Goal: Task Accomplishment & Management: Use online tool/utility

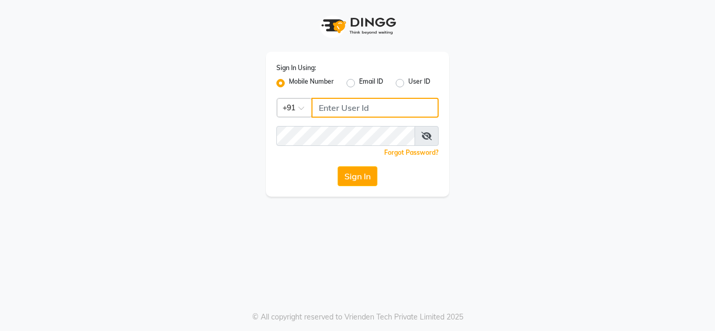
click at [335, 110] on input "Username" at bounding box center [375, 108] width 127 height 20
type input "7400135555"
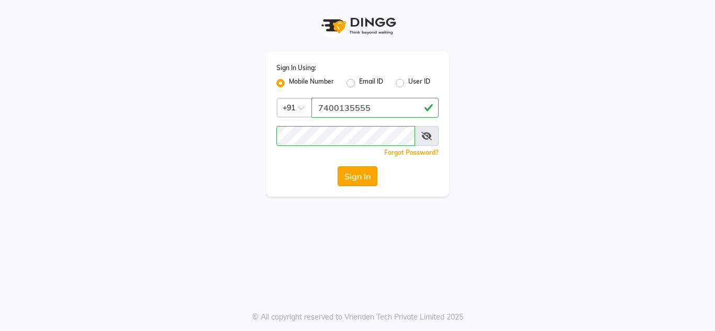
click at [358, 167] on button "Sign In" at bounding box center [358, 176] width 40 height 20
click at [425, 135] on icon at bounding box center [426, 136] width 10 height 8
click at [358, 180] on button "Sign In" at bounding box center [358, 176] width 40 height 20
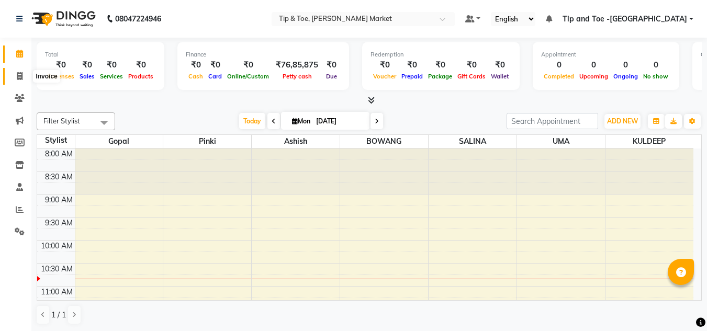
click at [21, 74] on icon at bounding box center [20, 76] width 6 height 8
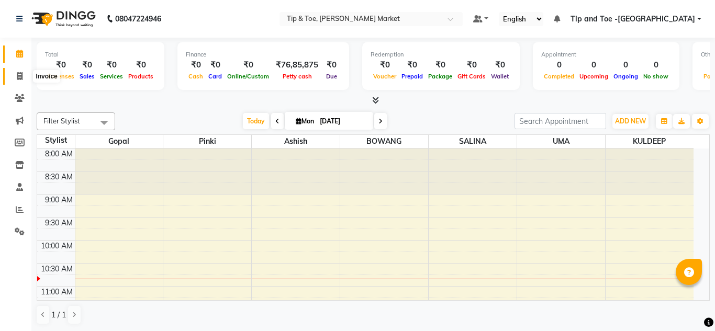
select select "service"
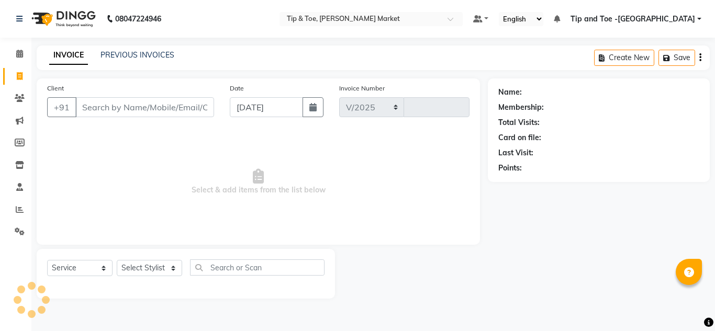
select select "5940"
type input "1311"
click at [154, 111] on input "Client" at bounding box center [144, 107] width 139 height 20
click at [150, 107] on input "Client" at bounding box center [144, 107] width 139 height 20
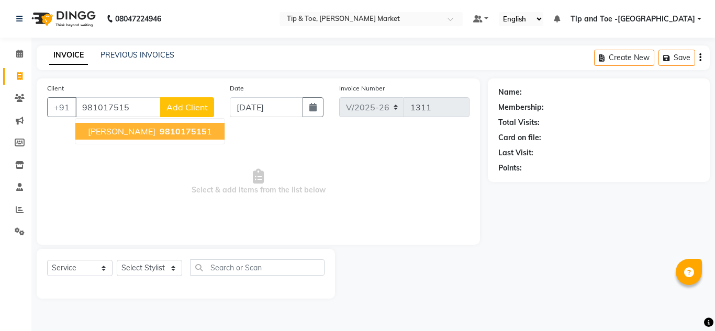
click at [142, 139] on button "[PERSON_NAME] 981017515 1" at bounding box center [149, 131] width 149 height 17
type input "9810175151"
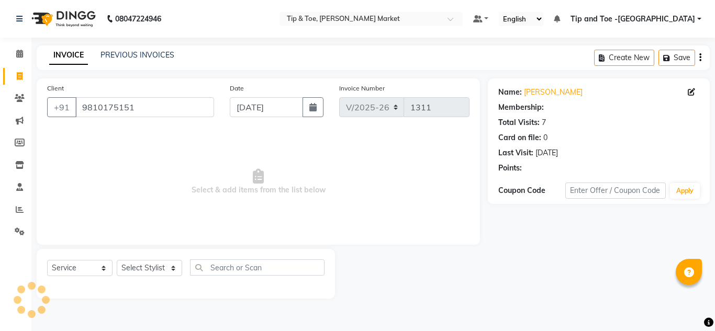
select select "1: Object"
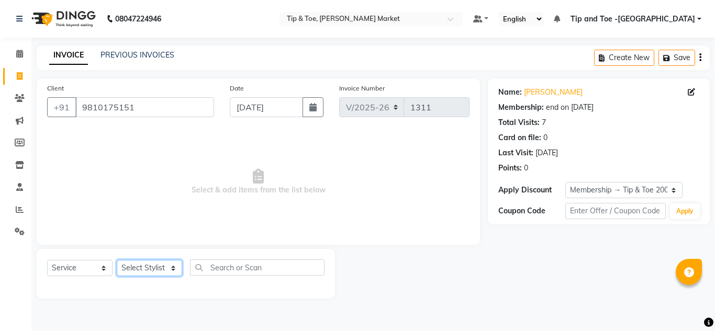
click at [142, 271] on select "Select Stylist Ashish BOWANG [GEOGRAPHIC_DATA] branch login Gopal KULDEEP [PERS…" at bounding box center [149, 268] width 65 height 16
select select "41968"
click at [117, 260] on select "Select Stylist Ashish BOWANG [GEOGRAPHIC_DATA] branch login Gopal KULDEEP [PERS…" at bounding box center [149, 268] width 65 height 16
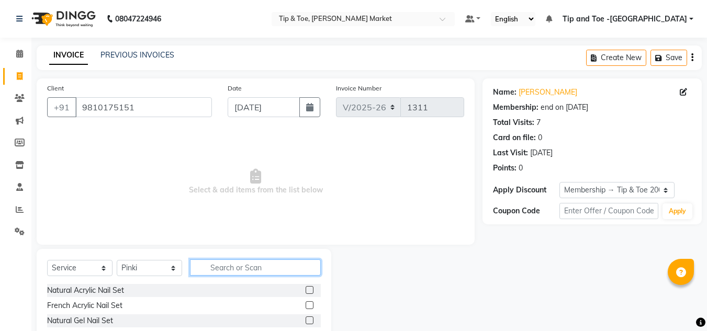
click at [224, 266] on input "text" at bounding box center [255, 268] width 131 height 16
type input "CUT"
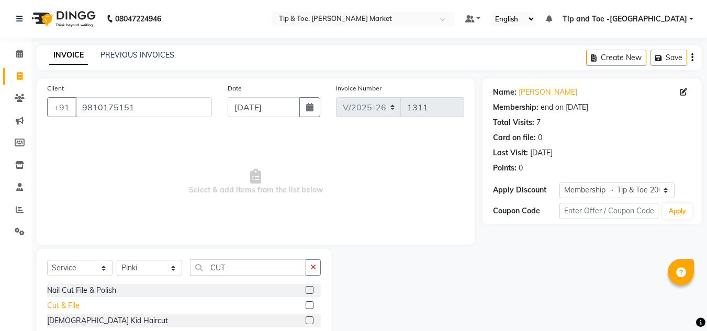
click at [57, 305] on div "Cut & File" at bounding box center [63, 306] width 32 height 11
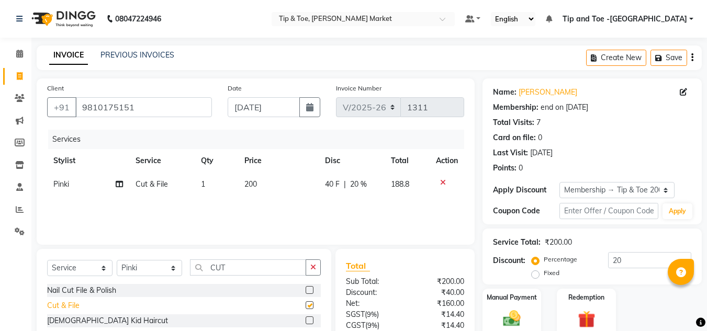
checkbox input "false"
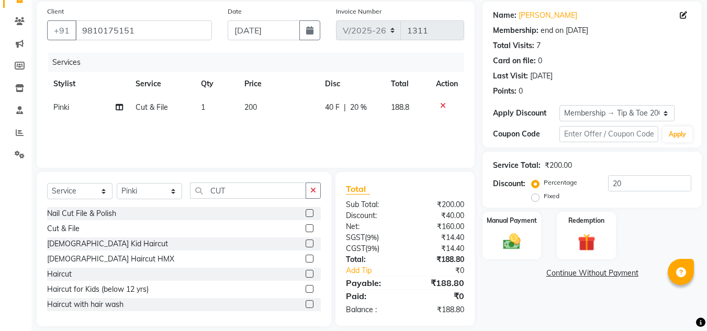
scroll to position [88, 0]
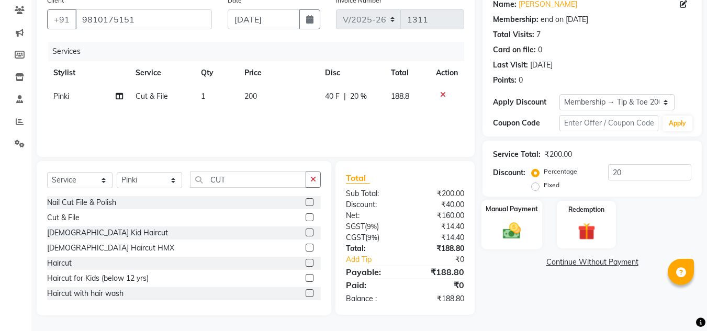
click at [506, 230] on img at bounding box center [511, 230] width 29 height 21
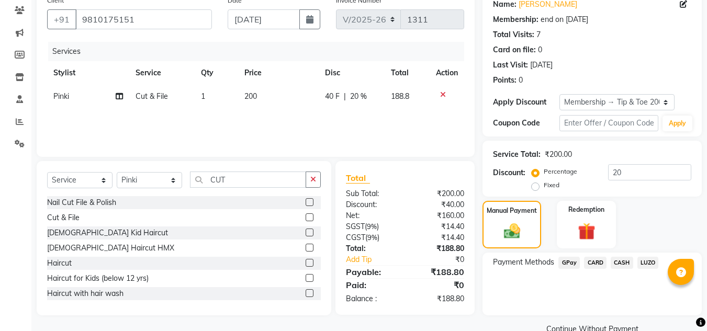
click at [619, 261] on span "CASH" at bounding box center [622, 263] width 23 height 12
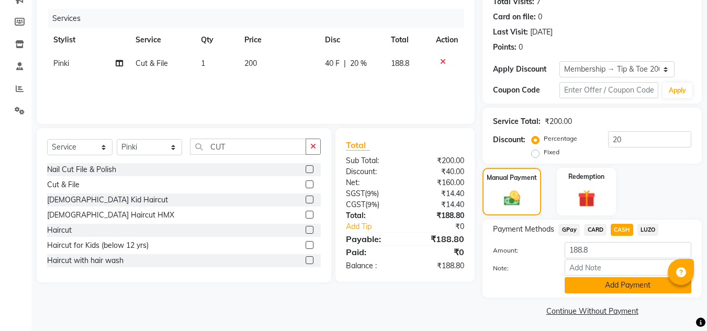
scroll to position [125, 0]
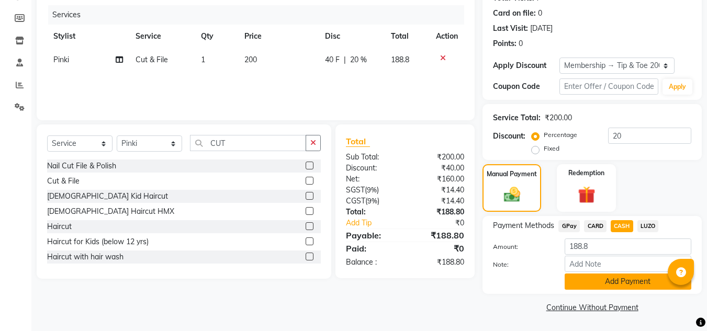
click at [626, 280] on button "Add Payment" at bounding box center [628, 282] width 127 height 16
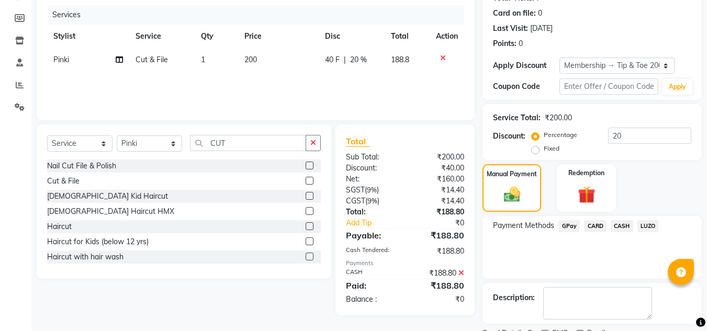
scroll to position [169, 0]
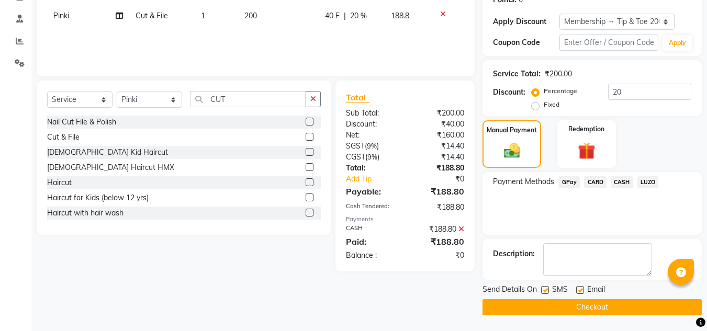
click at [572, 309] on button "Checkout" at bounding box center [592, 307] width 219 height 16
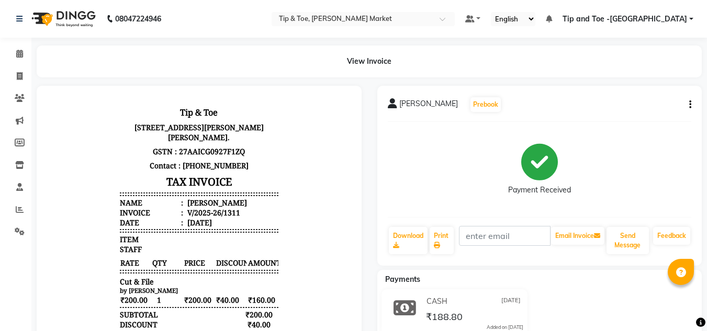
click at [84, 87] on div at bounding box center [199, 280] width 325 height 389
click at [443, 232] on link "Print" at bounding box center [442, 240] width 24 height 27
drag, startPoint x: 14, startPoint y: 49, endPoint x: 18, endPoint y: 60, distance: 11.1
click at [14, 51] on span at bounding box center [19, 54] width 18 height 12
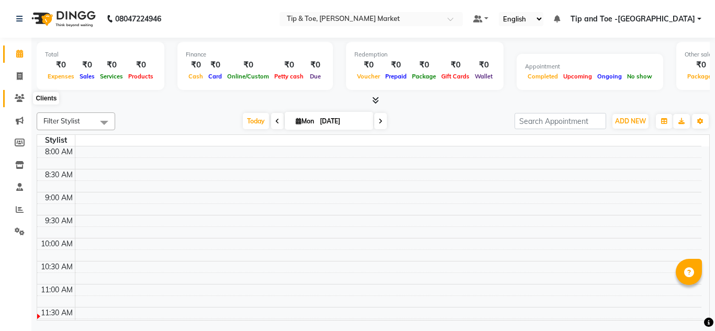
click at [16, 94] on icon at bounding box center [20, 98] width 10 height 8
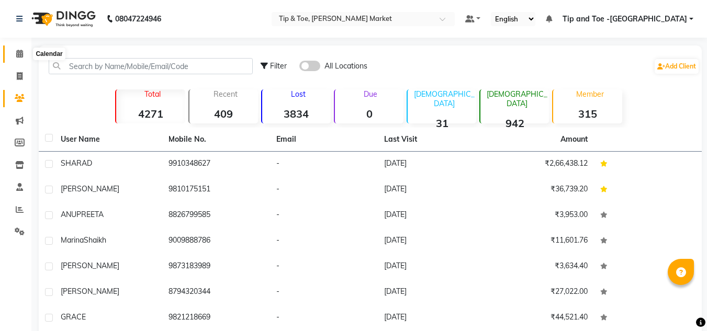
click at [26, 55] on span at bounding box center [19, 54] width 18 height 12
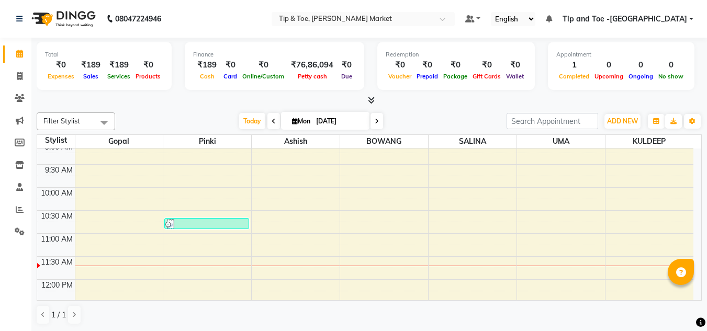
scroll to position [52, 0]
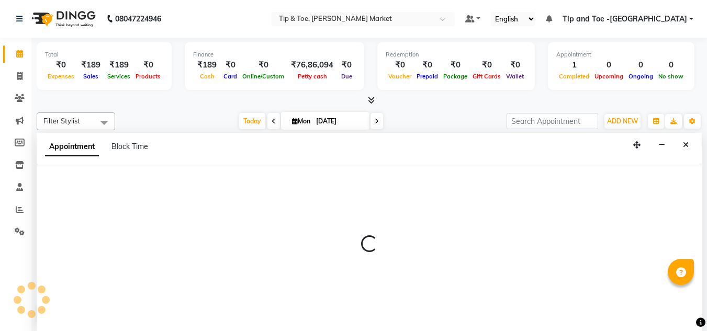
scroll to position [1, 0]
select select "41981"
select select "tentative"
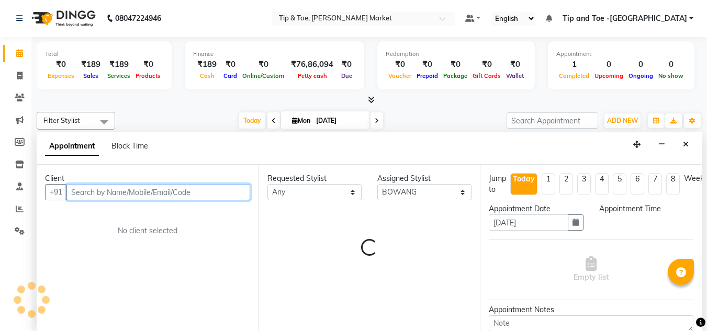
select select "675"
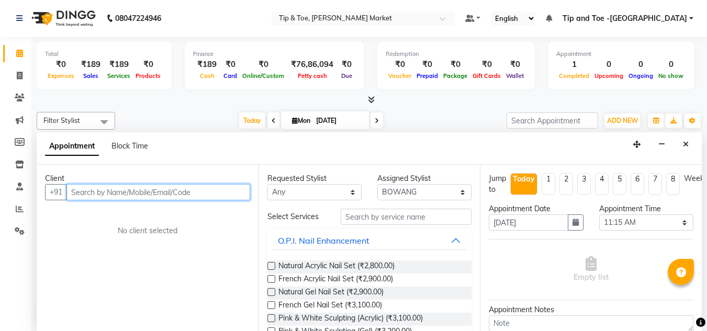
click at [90, 192] on input "text" at bounding box center [158, 192] width 184 height 16
click at [88, 199] on input "text" at bounding box center [158, 192] width 184 height 16
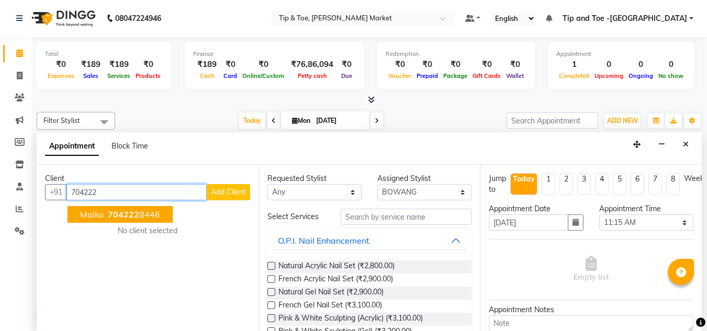
click at [117, 212] on span "704222" at bounding box center [123, 214] width 31 height 10
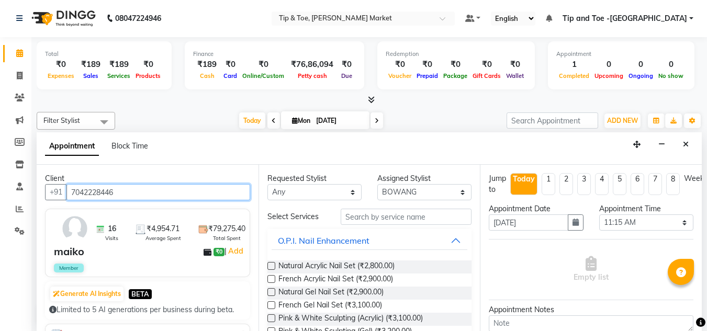
scroll to position [0, 0]
type input "7042228446"
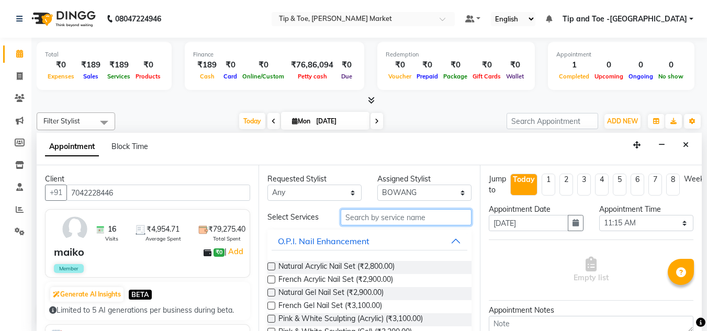
click at [387, 209] on input "text" at bounding box center [406, 217] width 131 height 16
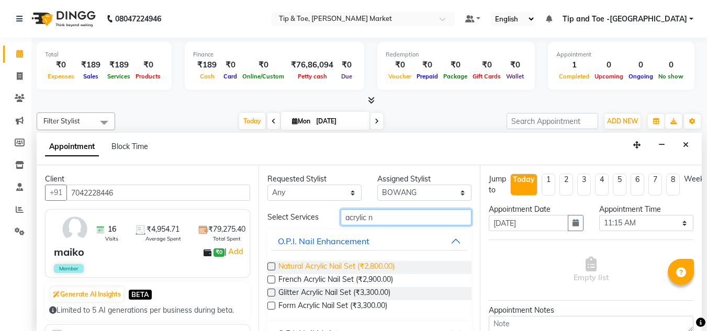
scroll to position [91, 0]
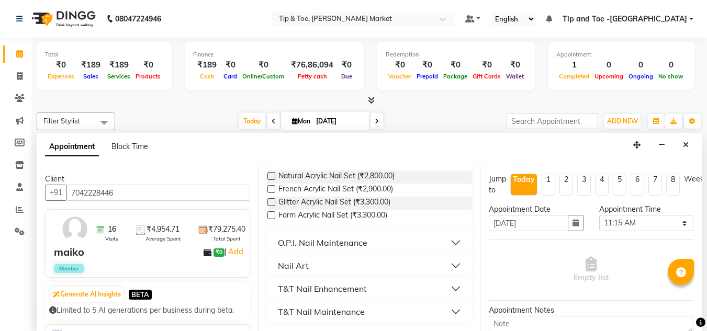
type input "acrylic n"
click at [310, 246] on div "O.P.I. Nail Maintenance" at bounding box center [323, 243] width 90 height 13
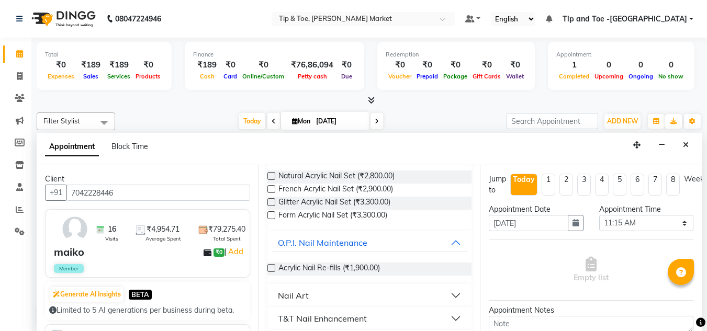
click at [268, 267] on label at bounding box center [272, 268] width 8 height 8
click at [268, 267] on input "checkbox" at bounding box center [271, 269] width 7 height 7
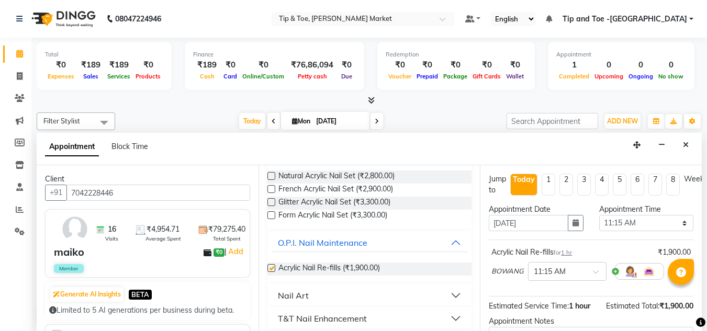
checkbox input "false"
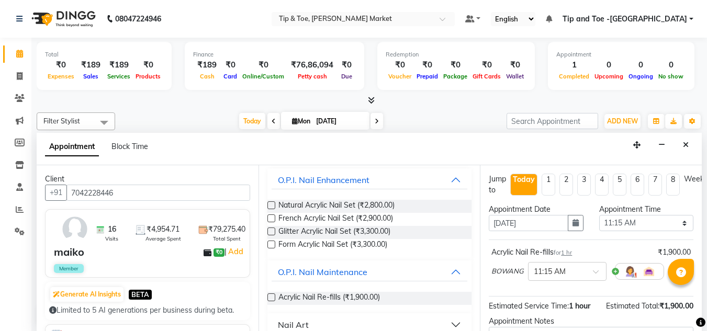
scroll to position [0, 0]
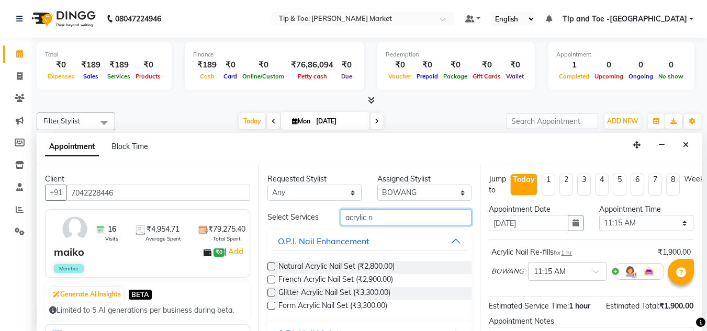
click at [395, 221] on input "acrylic n" at bounding box center [406, 217] width 131 height 16
type input "a"
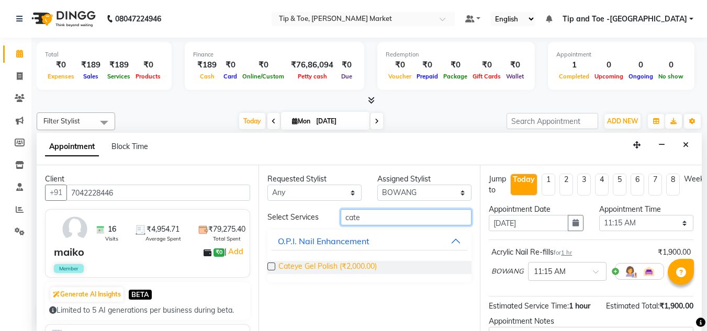
type input "cate"
click at [309, 265] on span "Cateye Gel Polish (₹2,000.00)" at bounding box center [328, 267] width 98 height 13
checkbox input "false"
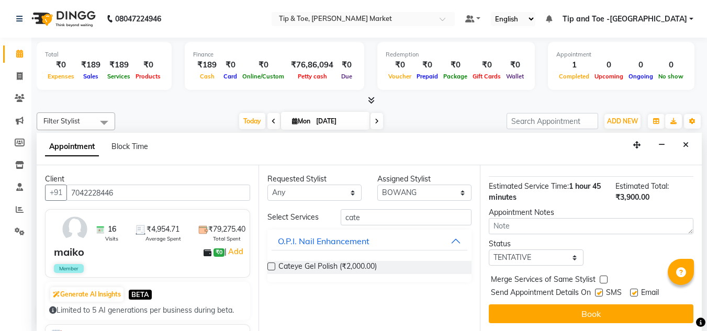
scroll to position [175, 0]
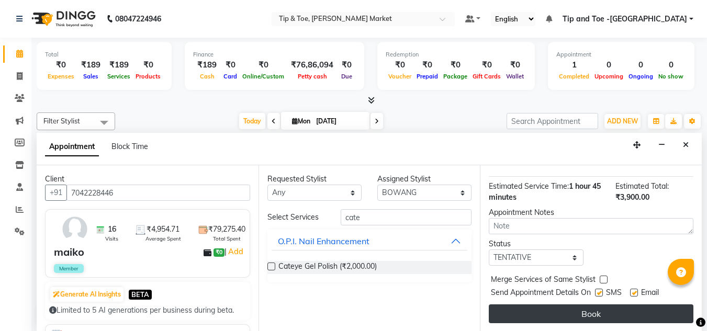
click at [580, 306] on button "Book" at bounding box center [591, 314] width 205 height 19
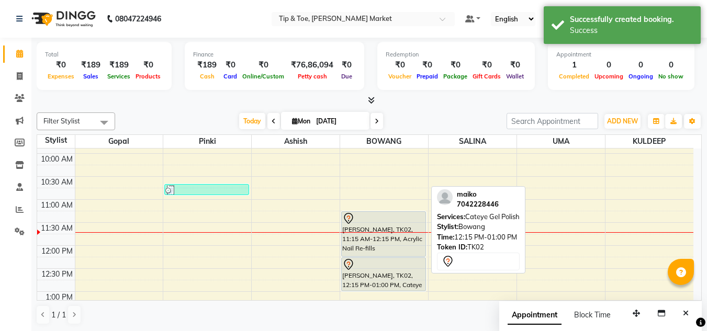
scroll to position [105, 0]
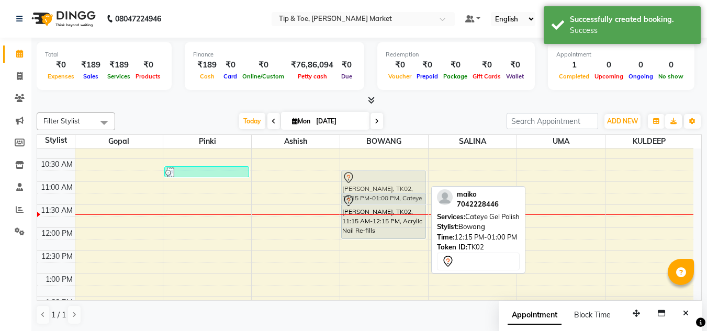
drag, startPoint x: 388, startPoint y: 257, endPoint x: 402, endPoint y: 185, distance: 72.5
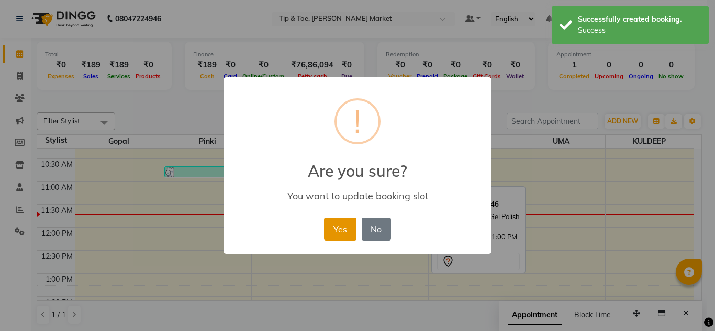
click at [339, 231] on button "Yes" at bounding box center [340, 229] width 32 height 23
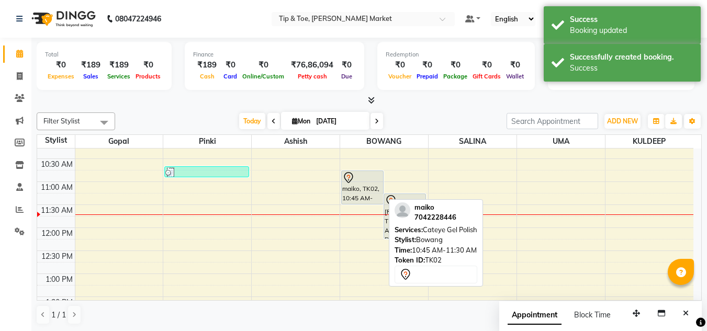
click at [361, 190] on div "maiko, TK02, 10:45 AM-11:30 AM, Cateye Gel Polish" at bounding box center [362, 187] width 41 height 33
click at [355, 192] on div "maiko, TK02, 10:45 AM-11:30 AM, Cateye Gel Polish" at bounding box center [362, 187] width 41 height 33
select select "7"
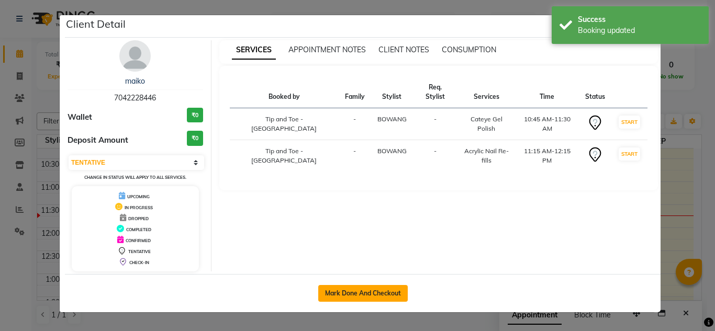
click at [368, 293] on button "Mark Done And Checkout" at bounding box center [363, 293] width 90 height 17
select select "service"
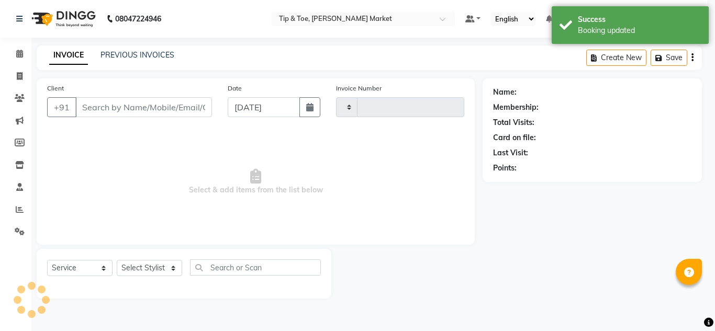
type input "1312"
select select "5940"
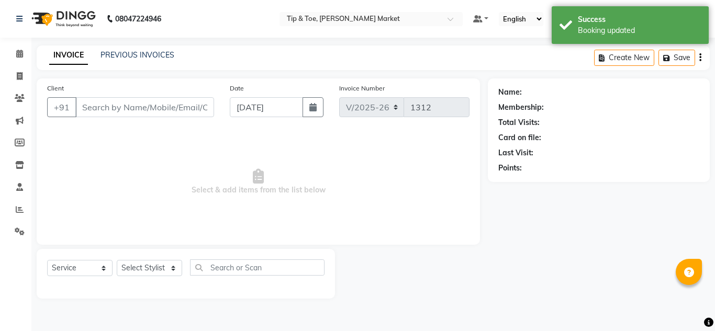
type input "7042228446"
select select "41981"
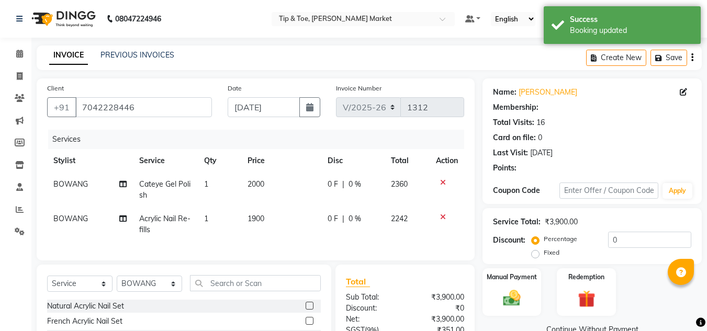
select select "1: Object"
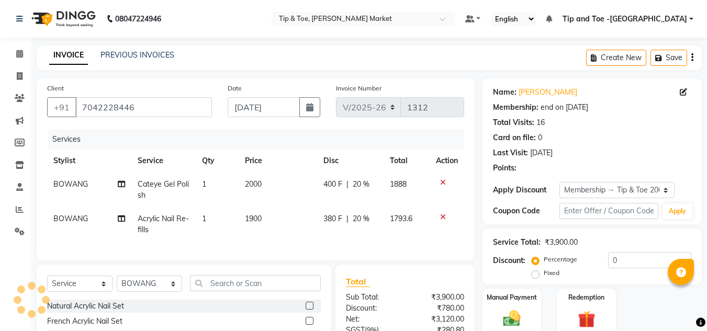
type input "20"
click at [253, 180] on span "2000" at bounding box center [253, 184] width 17 height 9
select select "41981"
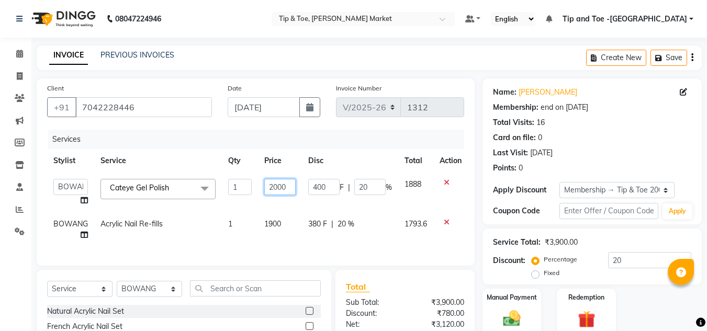
click at [279, 188] on input "2000" at bounding box center [279, 187] width 31 height 16
type input "2500"
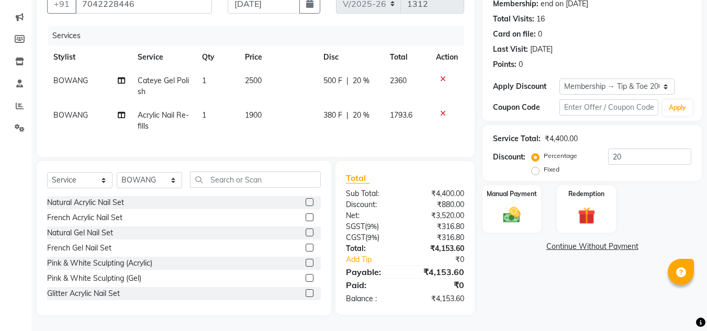
click at [524, 285] on div "Name: [PERSON_NAME] Membership: end on [DATE] Total Visits: 16 Card on file: 0 …" at bounding box center [596, 145] width 227 height 341
click at [628, 155] on input "20" at bounding box center [649, 157] width 83 height 16
click at [510, 205] on img at bounding box center [511, 215] width 29 height 21
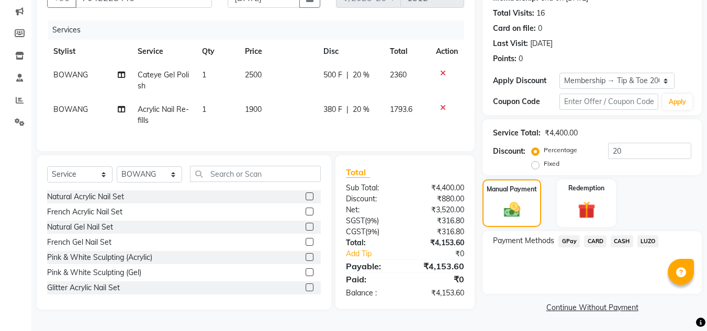
click at [620, 241] on span "CASH" at bounding box center [622, 242] width 23 height 12
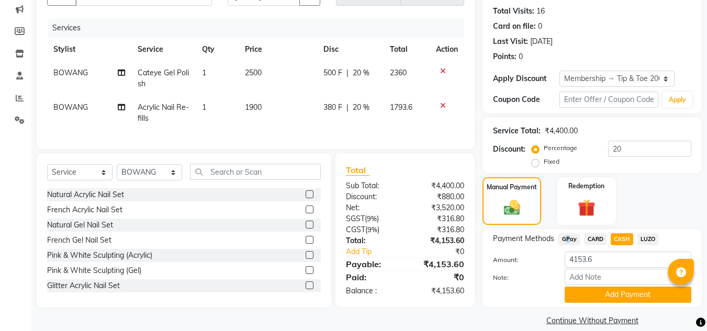
click at [562, 238] on span "GPay" at bounding box center [569, 240] width 21 height 12
click at [594, 237] on span "CARD" at bounding box center [595, 240] width 23 height 12
click at [601, 295] on button "Add Payment" at bounding box center [628, 295] width 127 height 16
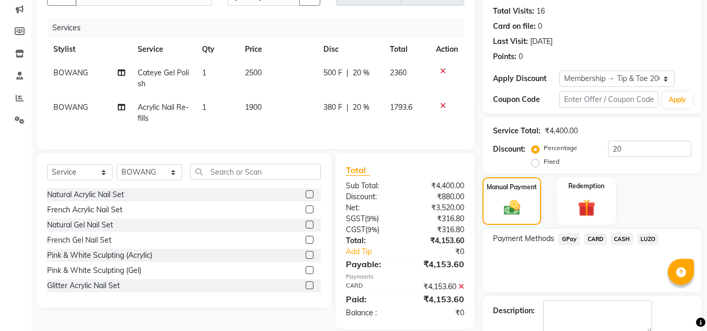
scroll to position [169, 0]
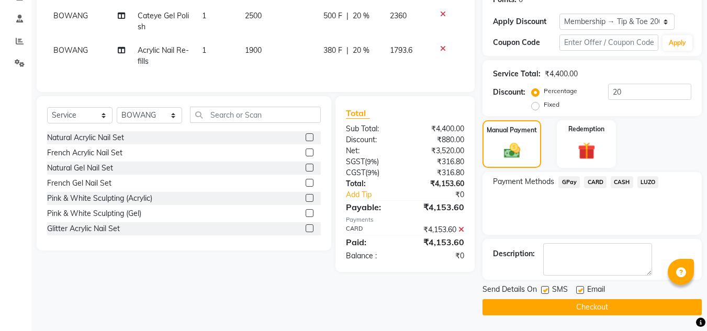
click at [460, 234] on icon at bounding box center [462, 229] width 6 height 7
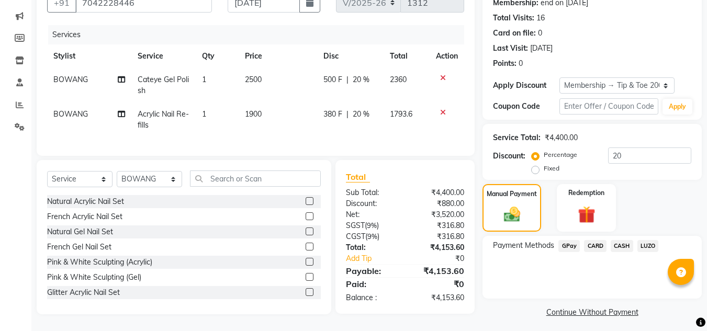
scroll to position [112, 0]
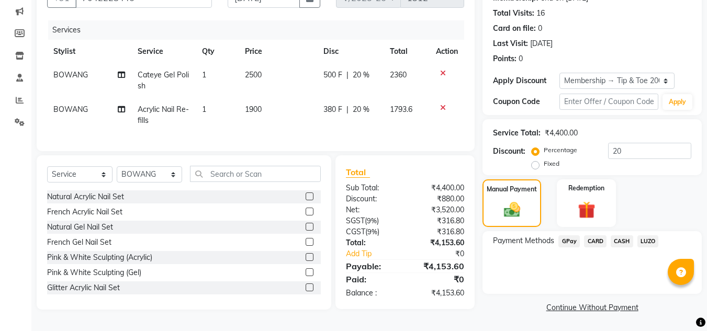
click at [628, 236] on span "CASH" at bounding box center [622, 242] width 23 height 12
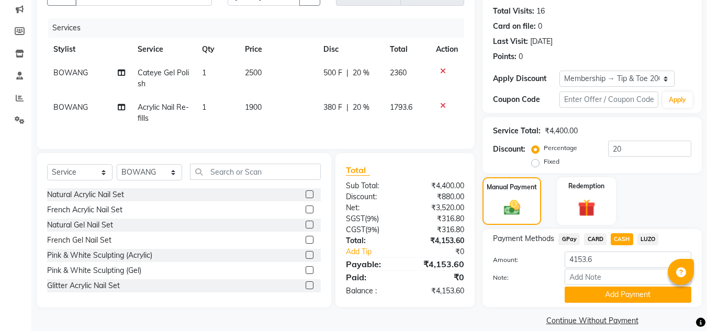
scroll to position [125, 0]
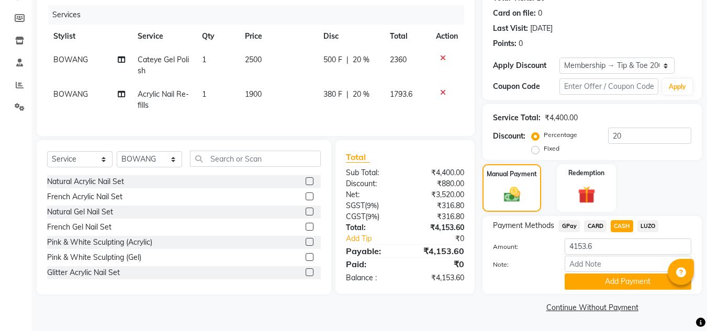
click at [612, 279] on button "Add Payment" at bounding box center [628, 282] width 127 height 16
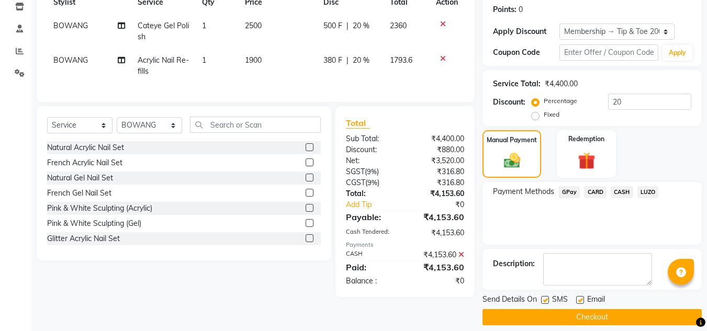
scroll to position [169, 0]
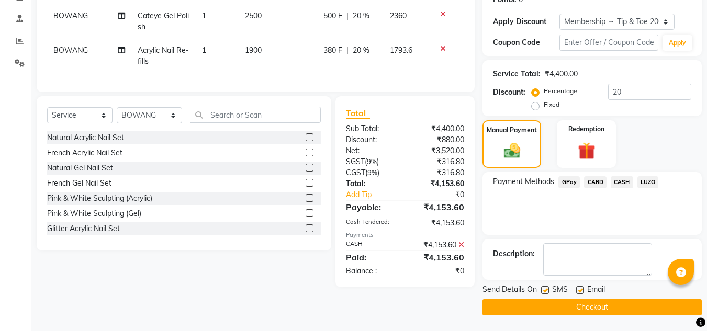
click at [573, 307] on button "Checkout" at bounding box center [592, 307] width 219 height 16
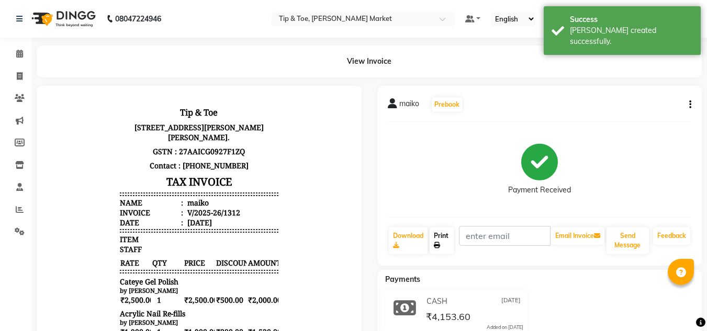
click at [443, 244] on link "Print" at bounding box center [442, 240] width 24 height 27
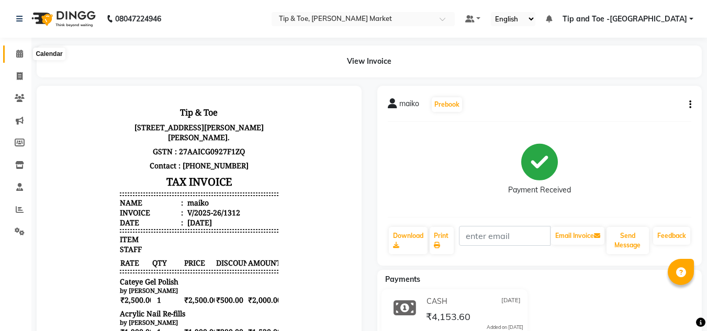
click at [19, 57] on icon at bounding box center [19, 54] width 7 height 8
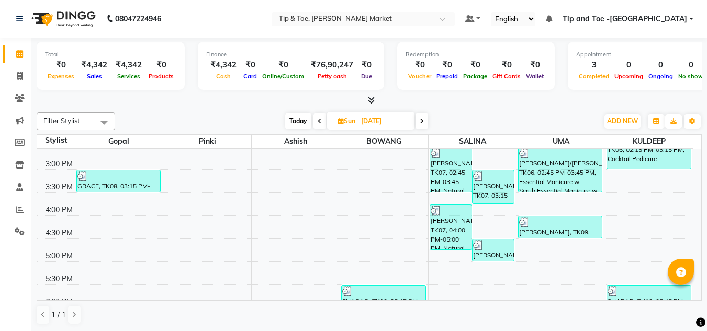
scroll to position [314, 0]
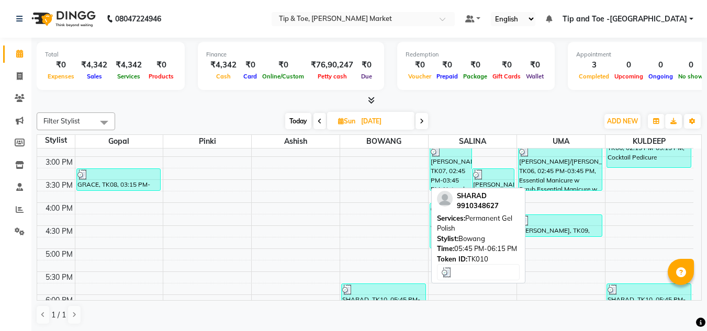
click at [379, 292] on div at bounding box center [383, 290] width 83 height 10
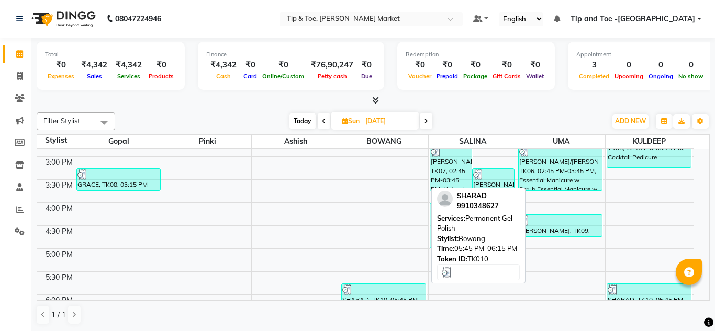
select select "3"
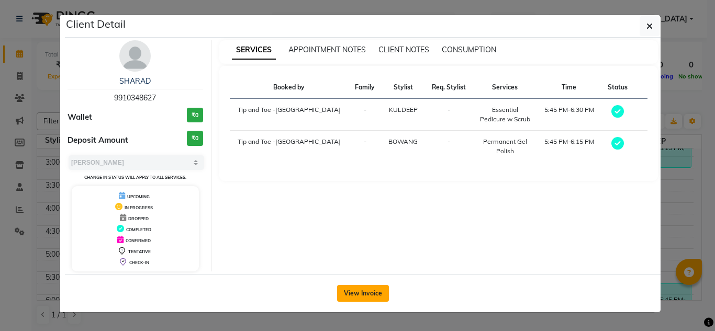
click at [354, 290] on button "View Invoice" at bounding box center [363, 293] width 52 height 17
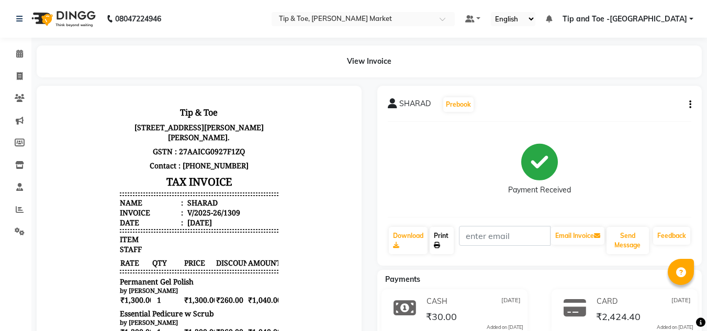
click at [435, 251] on link "Print" at bounding box center [442, 240] width 24 height 27
click at [450, 234] on link "Print" at bounding box center [442, 240] width 24 height 27
click at [441, 237] on link "Print" at bounding box center [442, 240] width 24 height 27
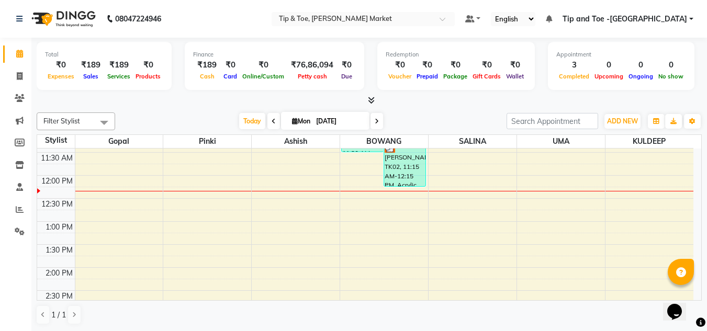
scroll to position [105, 0]
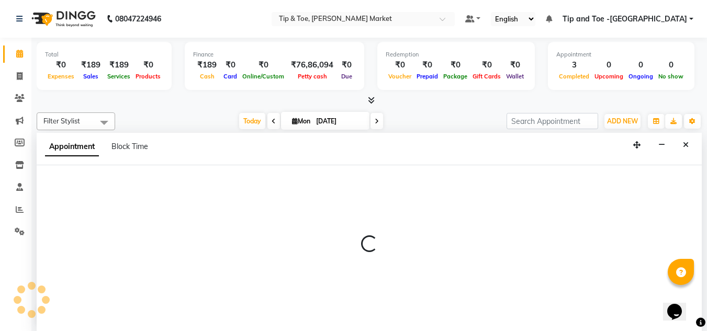
scroll to position [1, 0]
select select "41966"
select select "720"
select select "tentative"
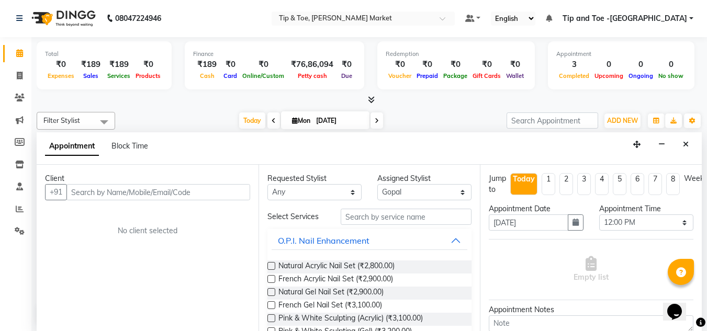
click at [117, 194] on input "text" at bounding box center [158, 192] width 184 height 16
click at [117, 195] on input "text" at bounding box center [158, 192] width 184 height 16
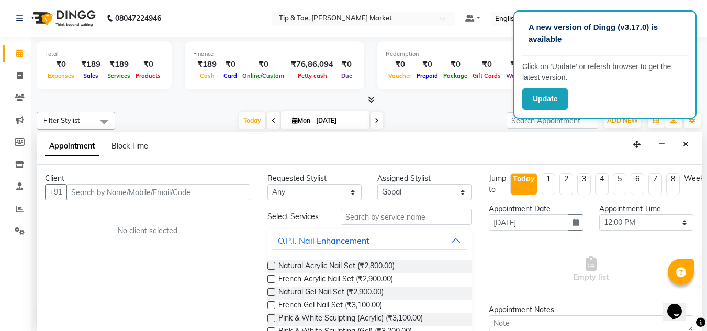
click at [112, 192] on input "text" at bounding box center [158, 192] width 184 height 16
drag, startPoint x: 112, startPoint y: 192, endPoint x: 95, endPoint y: 203, distance: 19.8
click at [99, 202] on div "Client +91 No client selected" at bounding box center [148, 248] width 222 height 166
click at [368, 209] on input "text" at bounding box center [406, 217] width 131 height 16
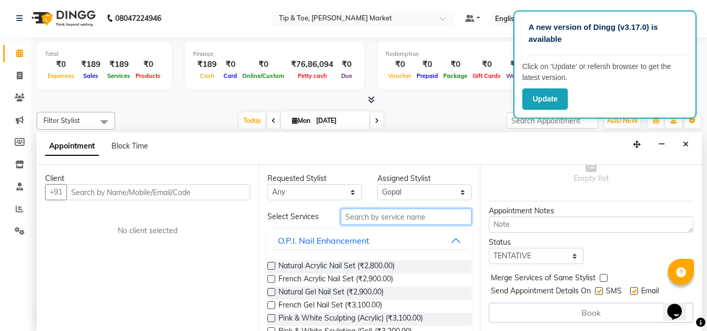
scroll to position [107, 0]
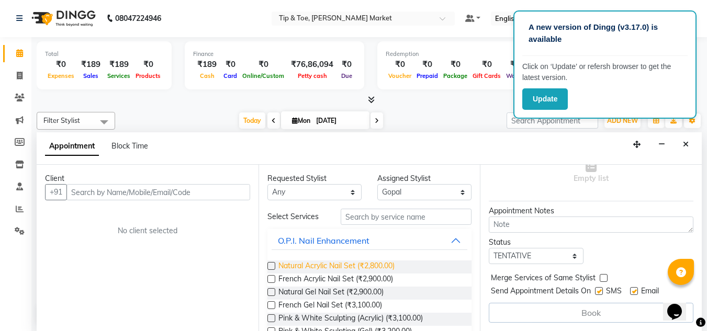
click at [331, 261] on span "Natural Acrylic Nail Set (₹2,800.00)" at bounding box center [337, 267] width 116 height 13
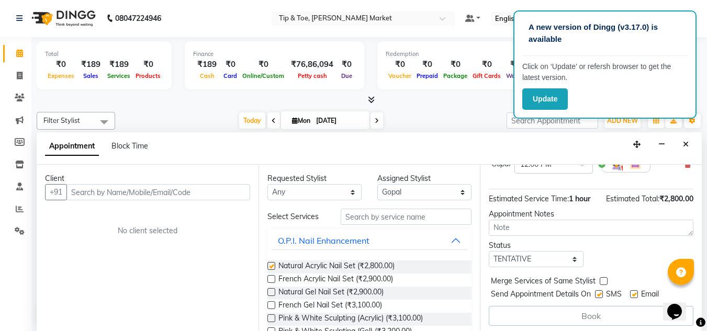
checkbox input "false"
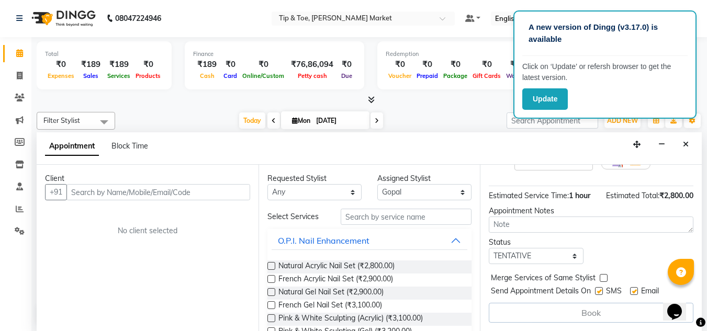
scroll to position [118, 0]
click at [20, 53] on icon at bounding box center [19, 53] width 7 height 8
click at [686, 145] on icon "Close" at bounding box center [686, 144] width 6 height 7
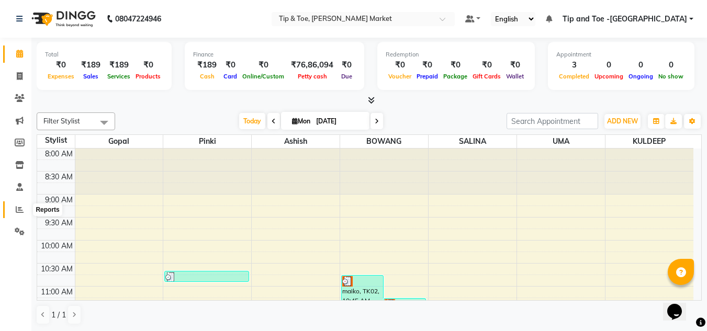
click at [20, 208] on icon at bounding box center [20, 210] width 8 height 8
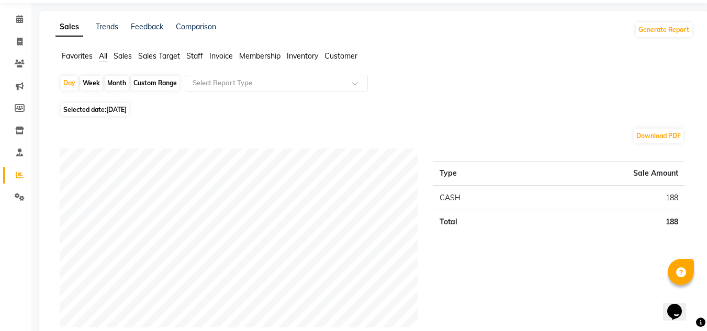
scroll to position [52, 0]
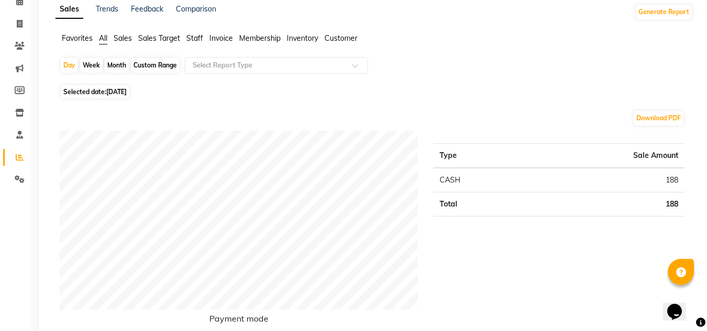
click at [198, 39] on span "Staff" at bounding box center [194, 38] width 17 height 9
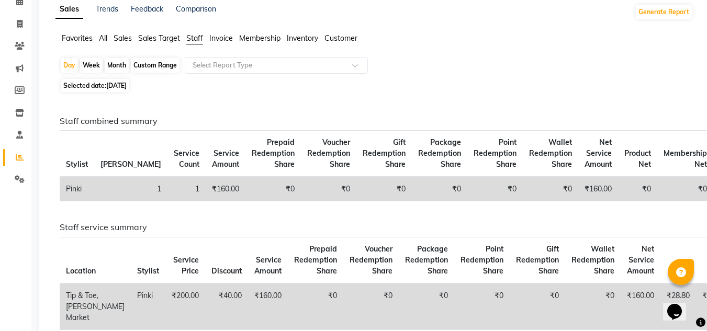
click at [120, 82] on span "[DATE]" at bounding box center [116, 86] width 20 height 8
select select "9"
select select "2025"
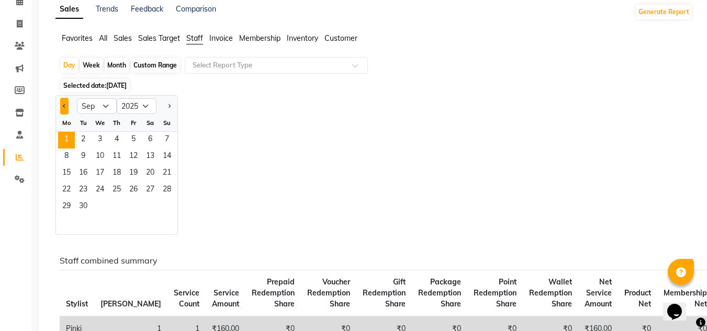
click at [64, 103] on button "Previous month" at bounding box center [64, 106] width 8 height 17
select select "8"
click at [166, 205] on span "31" at bounding box center [167, 207] width 17 height 17
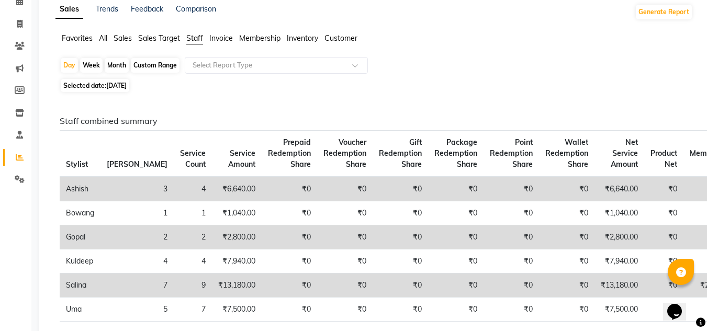
click at [196, 39] on span "Staff" at bounding box center [194, 38] width 17 height 9
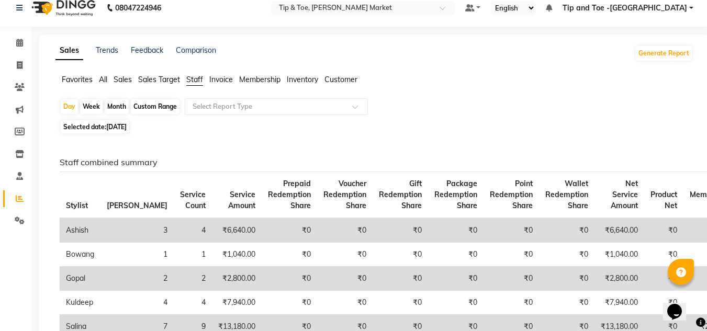
scroll to position [0, 0]
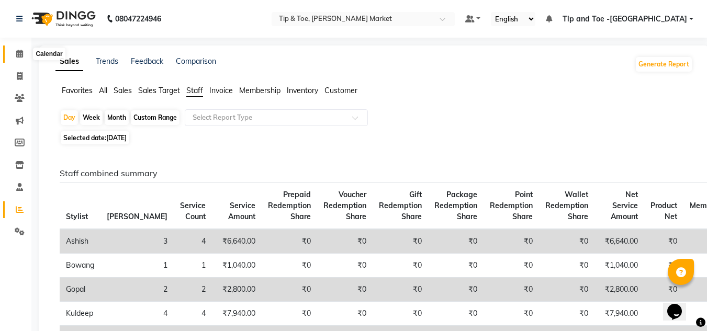
click at [18, 49] on span at bounding box center [19, 54] width 18 height 12
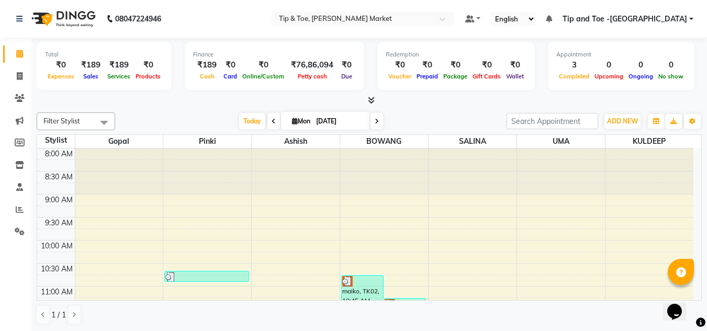
click at [272, 121] on icon at bounding box center [274, 121] width 4 height 6
type input "[DATE]"
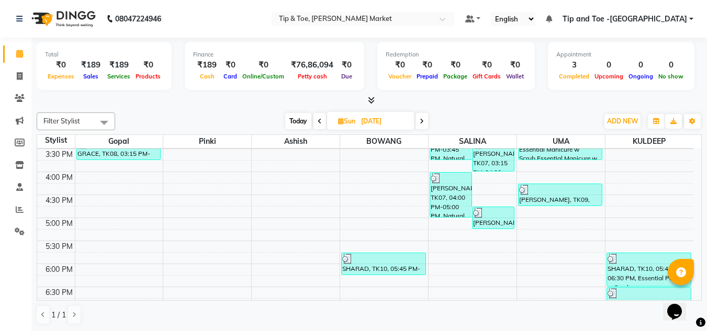
scroll to position [394, 0]
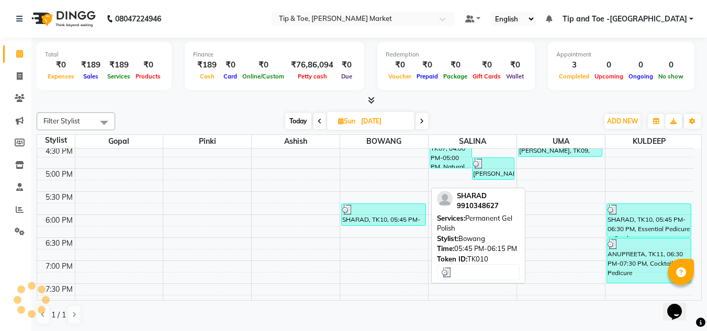
click at [371, 219] on div "SHARAD, TK10, 05:45 PM-06:15 PM, Permanent Gel Polish" at bounding box center [384, 214] width 84 height 21
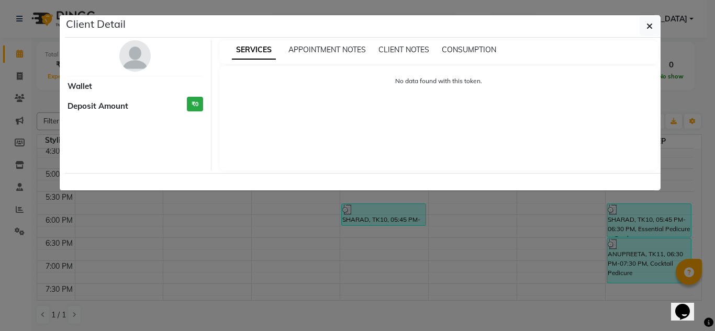
select select "3"
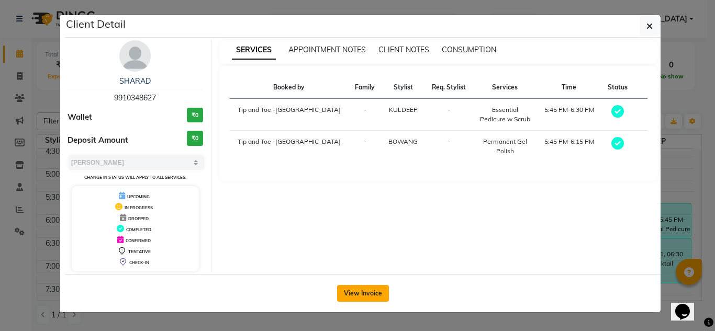
click at [362, 292] on button "View Invoice" at bounding box center [363, 293] width 52 height 17
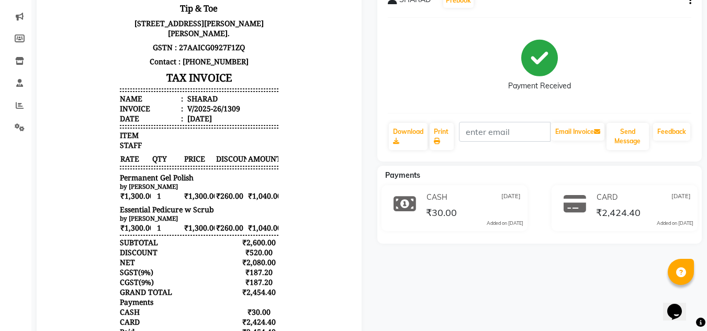
scroll to position [105, 0]
